Goal: Task Accomplishment & Management: Manage account settings

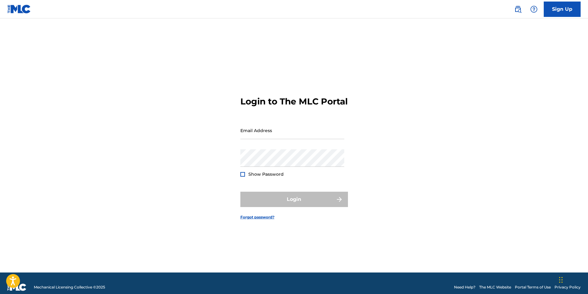
type input "[EMAIL_ADDRESS][DOMAIN_NAME]"
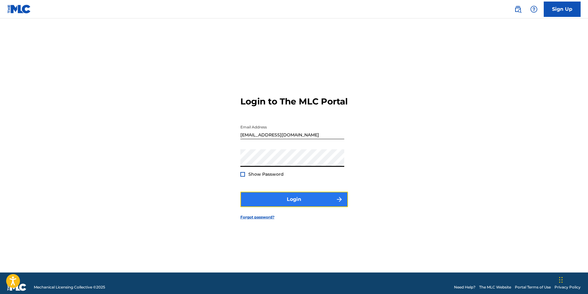
click at [258, 204] on button "Login" at bounding box center [294, 199] width 108 height 15
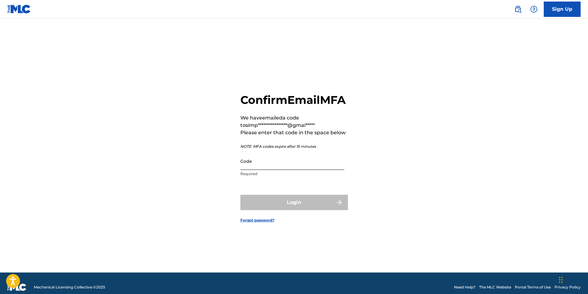
drag, startPoint x: 265, startPoint y: 171, endPoint x: 269, endPoint y: 171, distance: 3.7
click at [265, 170] on input "Code" at bounding box center [292, 162] width 104 height 18
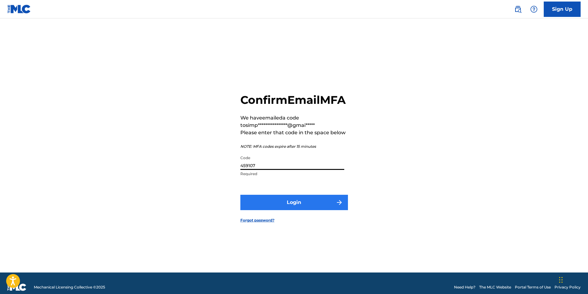
type input "459107"
click at [303, 210] on button "Login" at bounding box center [294, 202] width 108 height 15
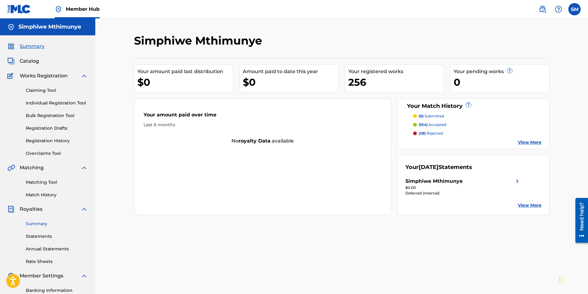
click at [46, 221] on link "Summary" at bounding box center [57, 224] width 62 height 6
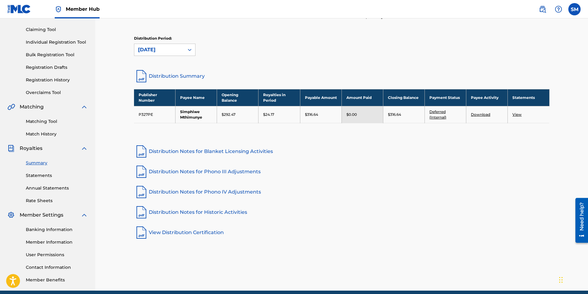
scroll to position [62, 0]
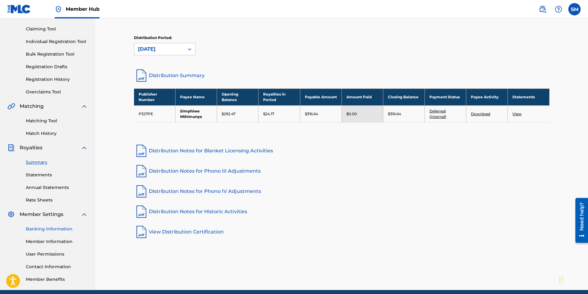
click at [46, 231] on link "Banking Information" at bounding box center [57, 229] width 62 height 6
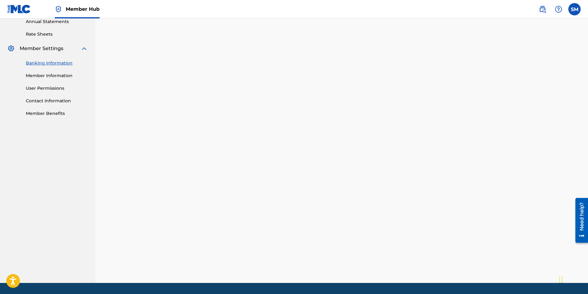
scroll to position [120, 0]
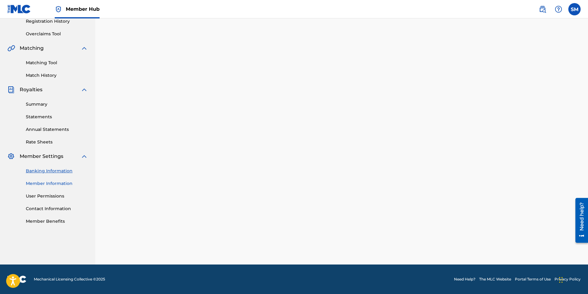
click at [55, 185] on link "Member Information" at bounding box center [57, 184] width 62 height 6
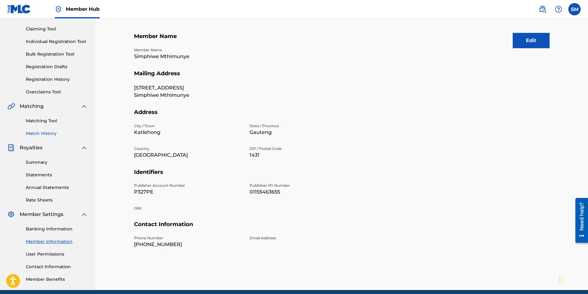
scroll to position [87, 0]
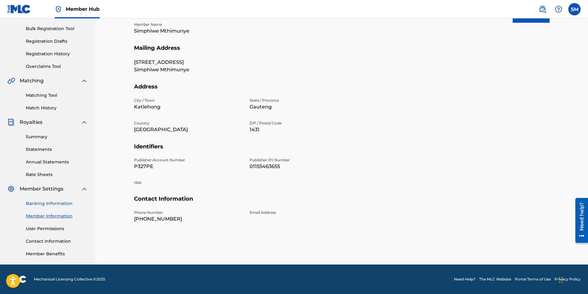
click at [48, 204] on link "Banking Information" at bounding box center [57, 203] width 62 height 6
